Goal: Task Accomplishment & Management: Manage account settings

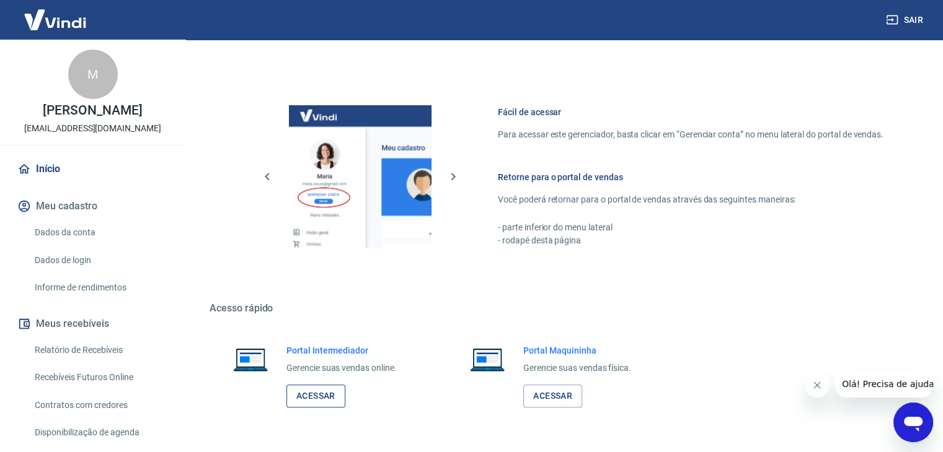
scroll to position [526, 0]
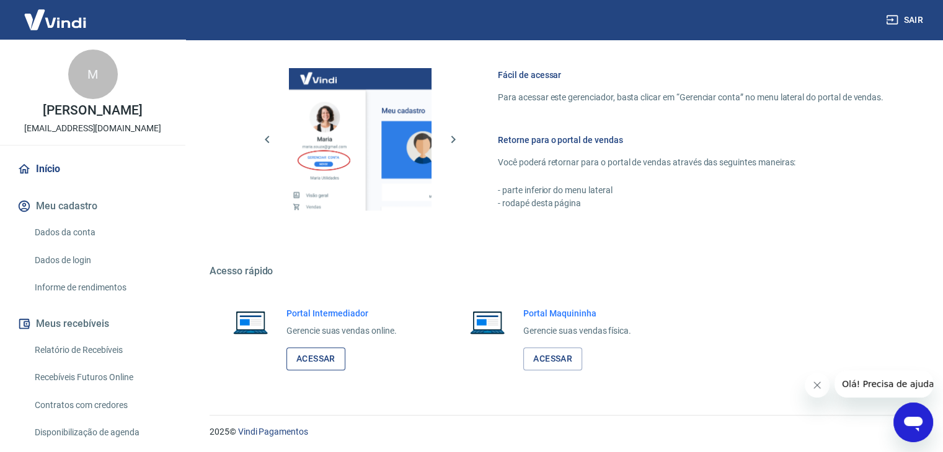
click at [313, 360] on link "Acessar" at bounding box center [315, 359] width 59 height 23
click at [318, 353] on link "Acessar" at bounding box center [315, 359] width 59 height 23
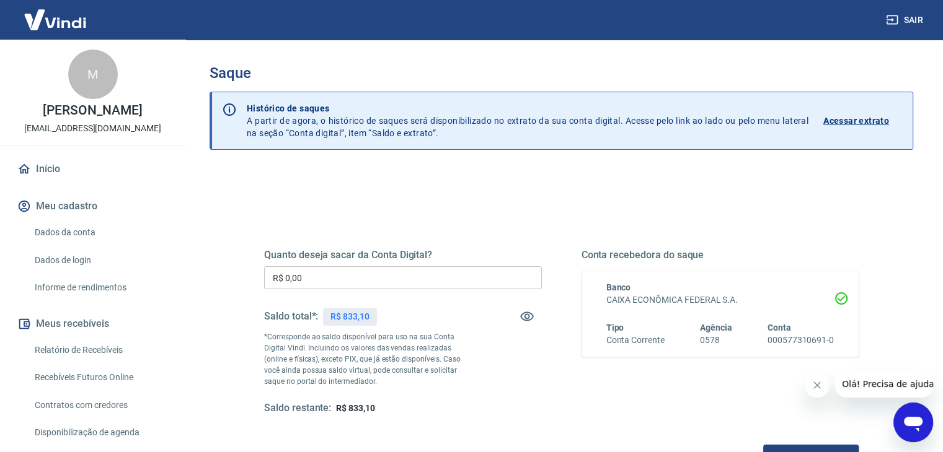
click at [461, 272] on input "R$ 0,00" at bounding box center [403, 278] width 278 height 23
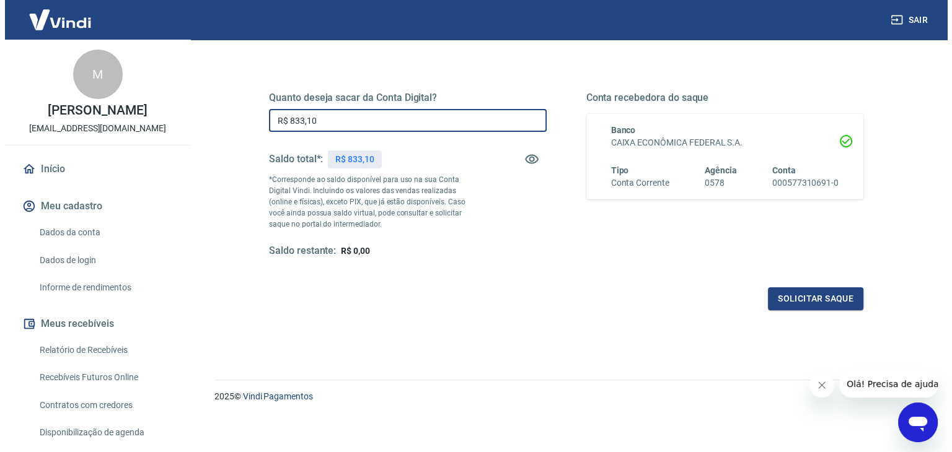
scroll to position [160, 0]
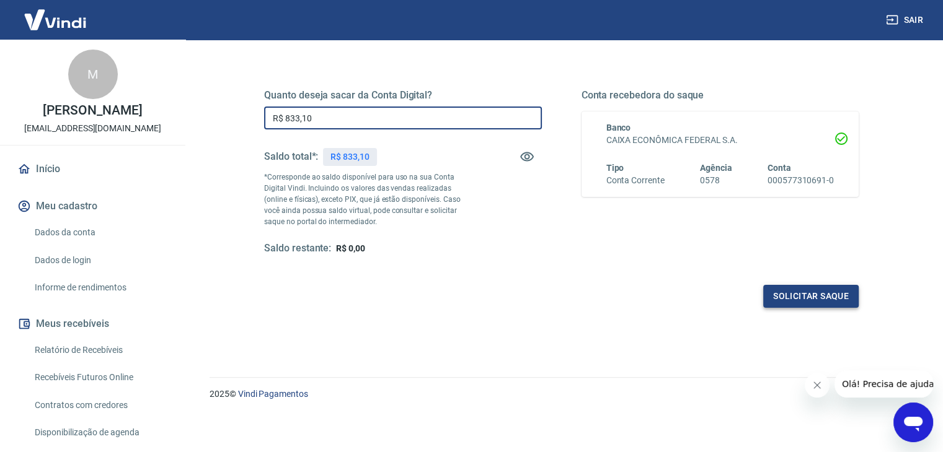
type input "R$ 833,10"
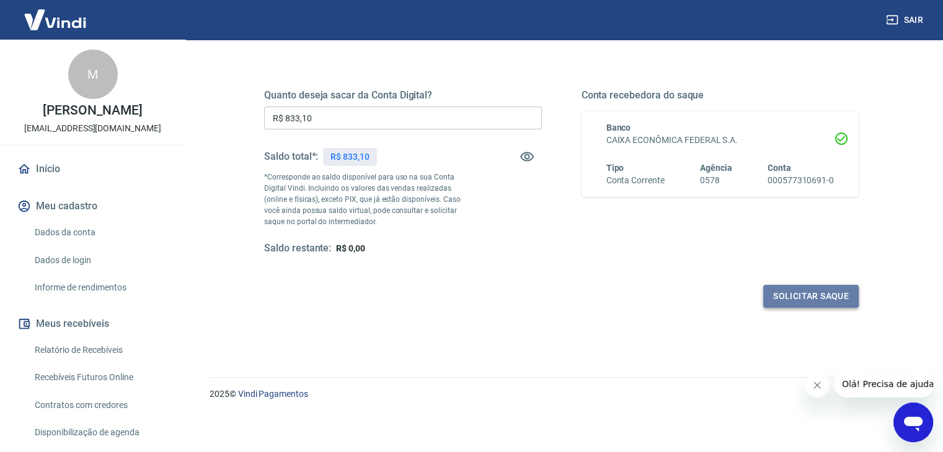
click at [779, 291] on button "Solicitar saque" at bounding box center [810, 296] width 95 height 23
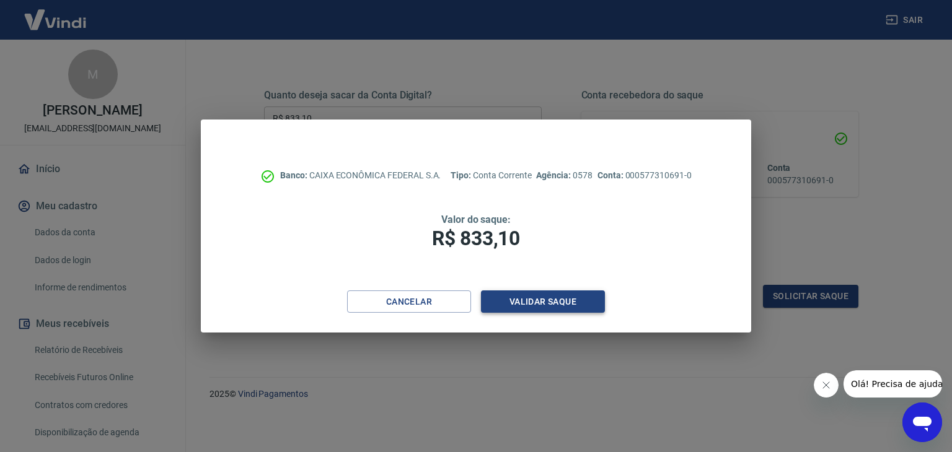
click at [585, 300] on button "Validar saque" at bounding box center [543, 302] width 124 height 23
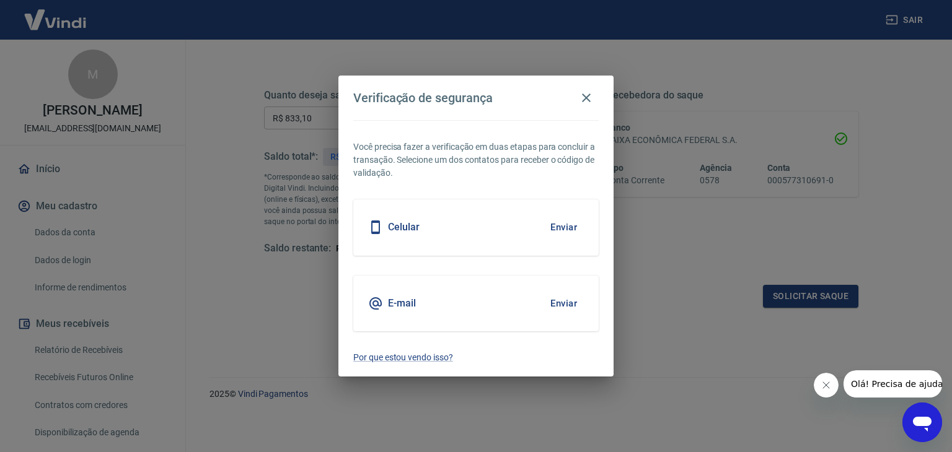
click at [555, 303] on button "Enviar" at bounding box center [564, 304] width 40 height 26
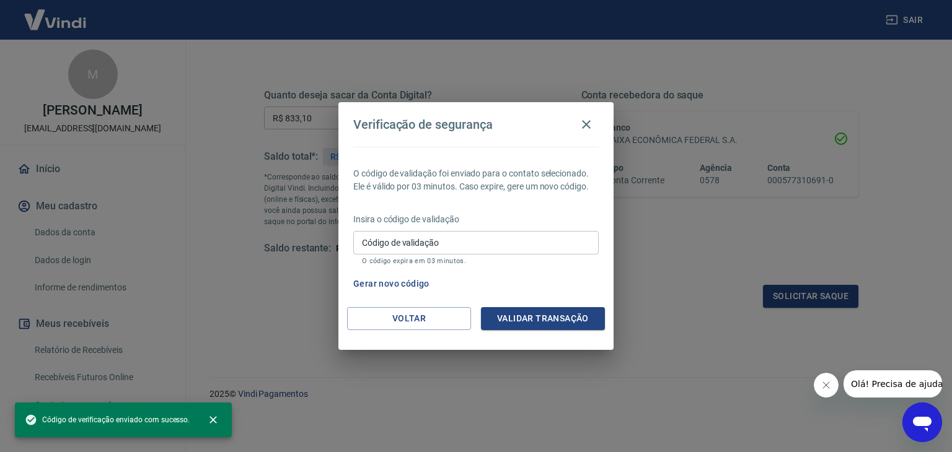
click at [560, 240] on input "Código de validação" at bounding box center [475, 242] width 245 height 23
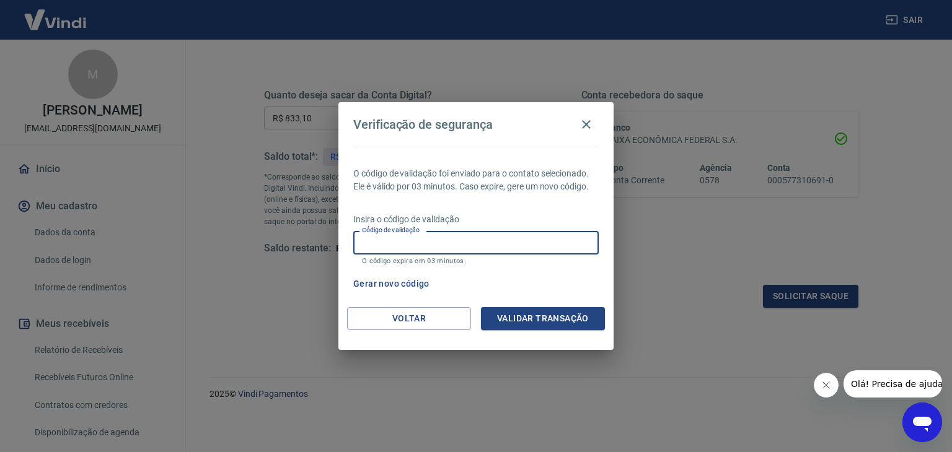
paste input "688201"
type input "688201"
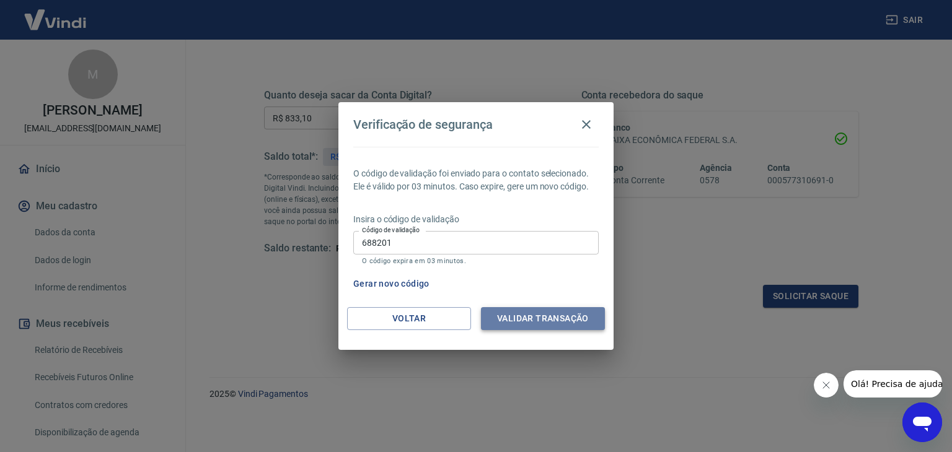
click at [536, 324] on button "Validar transação" at bounding box center [543, 318] width 124 height 23
click at [823, 387] on icon "Close message from company" at bounding box center [826, 385] width 6 height 6
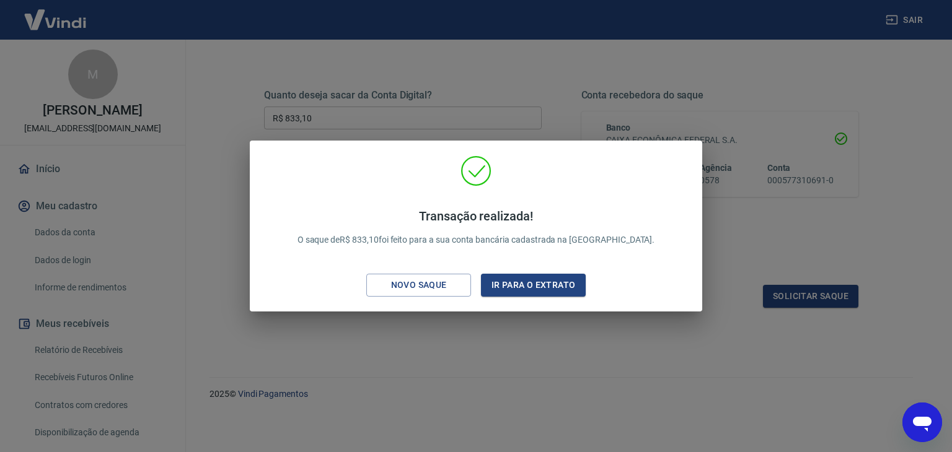
click at [744, 221] on div "Transação realizada! O saque de R$ 833,10 foi feito para a sua conta bancária c…" at bounding box center [476, 226] width 952 height 452
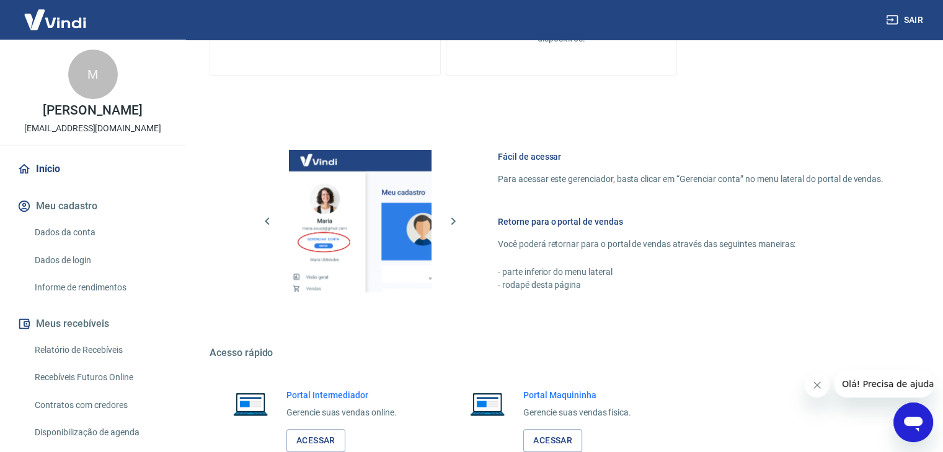
scroll to position [526, 0]
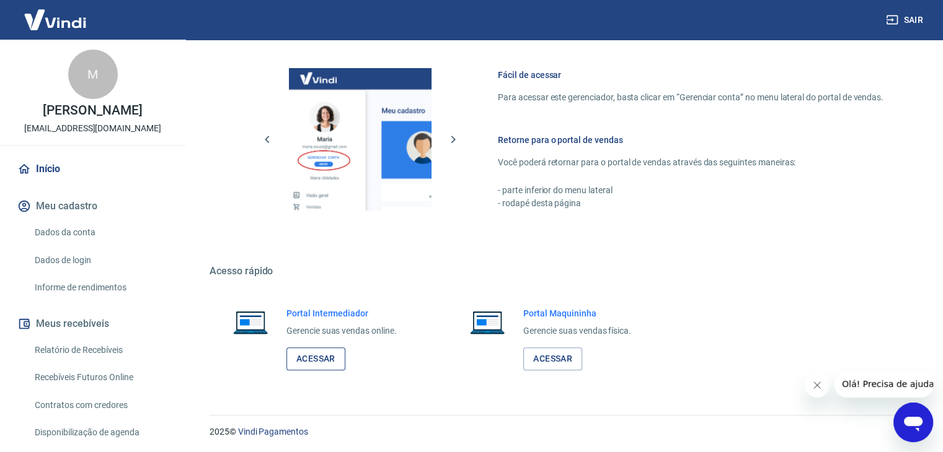
click at [342, 359] on link "Acessar" at bounding box center [315, 359] width 59 height 23
